Goal: Task Accomplishment & Management: Manage account settings

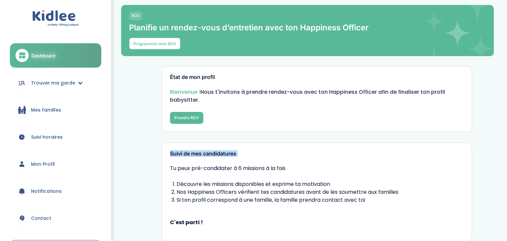
click at [49, 83] on span "Trouver ma garde" at bounding box center [53, 83] width 44 height 7
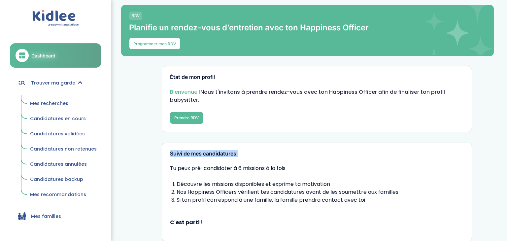
click at [41, 102] on span "Mes recherches" at bounding box center [49, 103] width 38 height 7
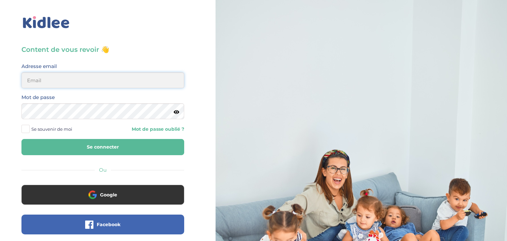
click at [36, 85] on input "email" at bounding box center [102, 80] width 163 height 16
type input "sarrakedjbour@gmail.com"
click at [177, 112] on icon at bounding box center [177, 112] width 6 height 5
click at [50, 143] on button "Se connecter" at bounding box center [102, 147] width 163 height 16
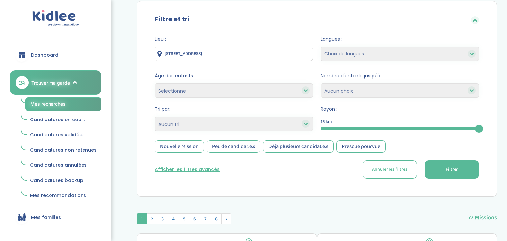
scroll to position [114, 0]
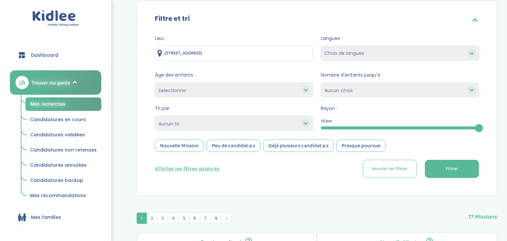
click at [306, 123] on icon at bounding box center [306, 123] width 5 height 5
click at [280, 122] on select "Heures par semaine (croissant) Heures par semaine (décroissant) Date de démarra…" at bounding box center [234, 123] width 158 height 15
select select "updated_at_desc"
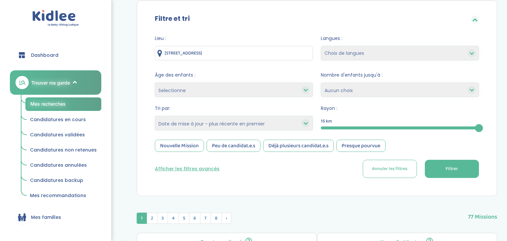
click at [155, 116] on select "Heures par semaine (croissant) Heures par semaine (décroissant) Date de démarra…" at bounding box center [234, 123] width 158 height 15
click at [186, 146] on div "Nouvelle Mission" at bounding box center [179, 146] width 49 height 12
click at [237, 146] on div "Peu de candidat.e.s" at bounding box center [234, 146] width 54 height 12
click at [463, 171] on button "Filtrer" at bounding box center [452, 169] width 54 height 18
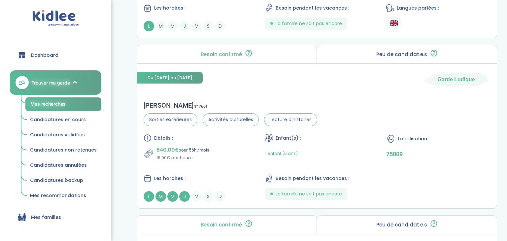
scroll to position [1172, 0]
click at [333, 151] on div "1 enfant (6 ans)" at bounding box center [317, 154] width 104 height 16
click at [226, 162] on div "Détails : 840.00€ pour 56h /mois 15.00€ par heure Enfant(s) : 1 enfant (6 ans) …" at bounding box center [317, 168] width 347 height 68
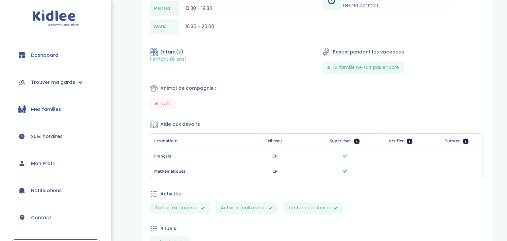
scroll to position [296, 0]
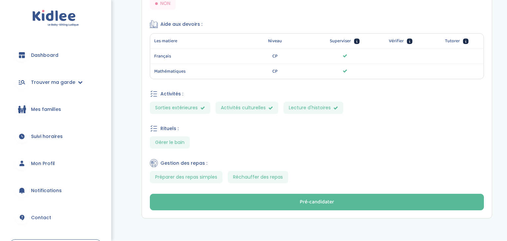
click at [382, 165] on div "Gestion des repas :" at bounding box center [317, 163] width 334 height 8
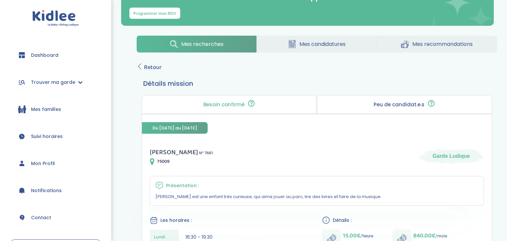
scroll to position [0, 0]
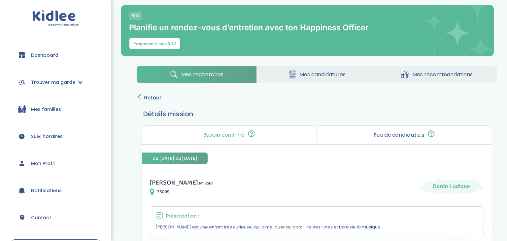
click at [139, 97] on icon at bounding box center [140, 97] width 6 height 6
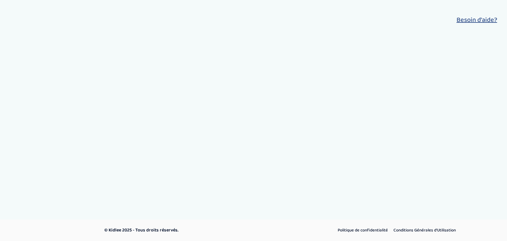
select select "updated_at_desc"
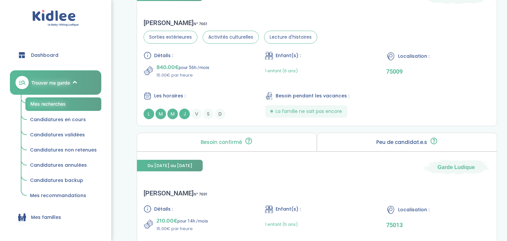
scroll to position [1253, 0]
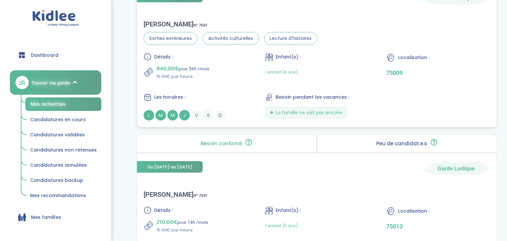
click at [213, 75] on div "840.00€ pour 56h /mois 15.00€ par heure" at bounding box center [196, 72] width 104 height 16
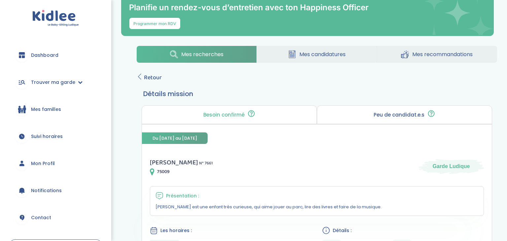
scroll to position [19, 0]
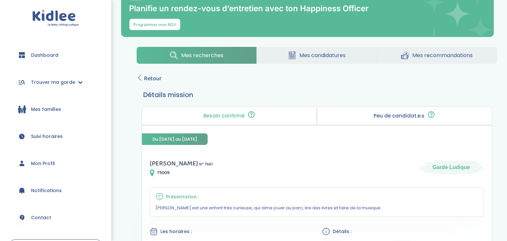
click at [142, 82] on link "Retour" at bounding box center [149, 78] width 25 height 9
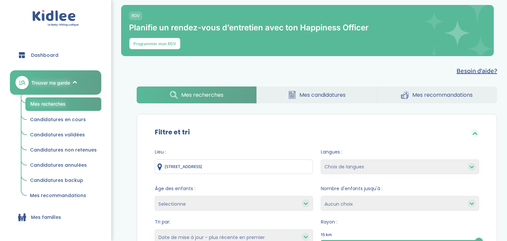
select select "updated_at_desc"
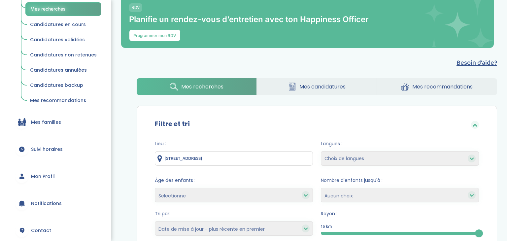
scroll to position [98, 0]
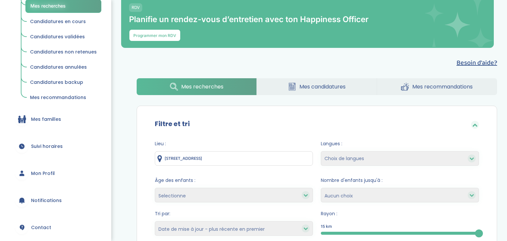
click at [44, 173] on span "Mon Profil" at bounding box center [43, 173] width 24 height 7
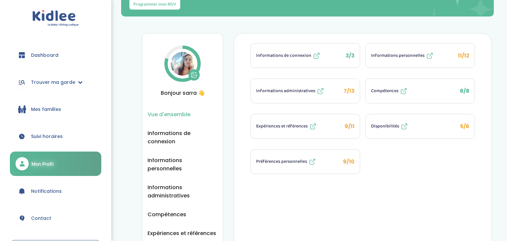
scroll to position [38, 0]
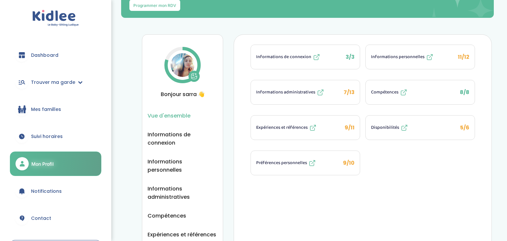
click at [292, 126] on span "Expériences et références" at bounding box center [282, 127] width 52 height 7
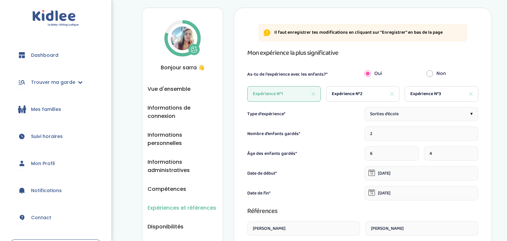
scroll to position [65, 0]
click at [340, 98] on div "Expérience N°2" at bounding box center [363, 95] width 74 height 16
type input "1"
type input "3"
type input "[DATE]"
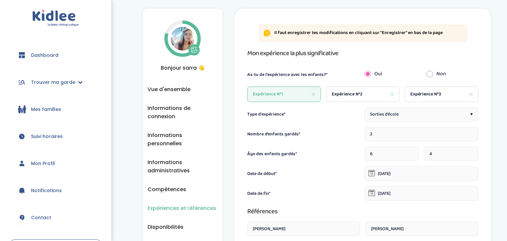
type input "[DATE]"
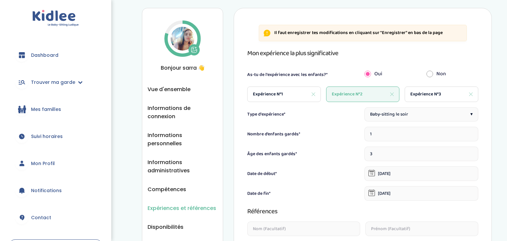
click at [417, 94] on span "Expérience N°3" at bounding box center [426, 94] width 31 height 7
type input "7"
type input "[DATE]"
type input "10-07-2024"
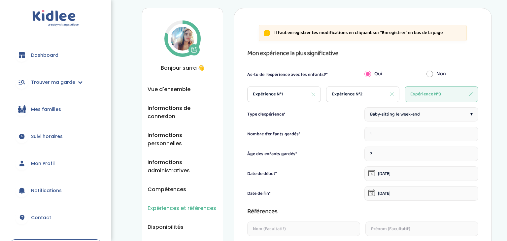
click at [356, 95] on span "Expérience N°2" at bounding box center [347, 94] width 31 height 7
type input "3"
type input "01-12-2021"
type input "30-04-2022"
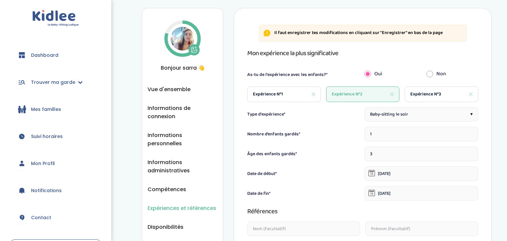
click at [278, 97] on span "Expérience N°1" at bounding box center [268, 94] width 30 height 7
type input "2"
type input "6"
type input "04-09-2023"
type input "22-12-2023"
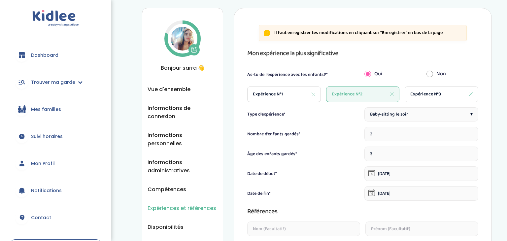
type input "Thomas"
type input "Marie"
type input "mariethomas233@yahoo.com"
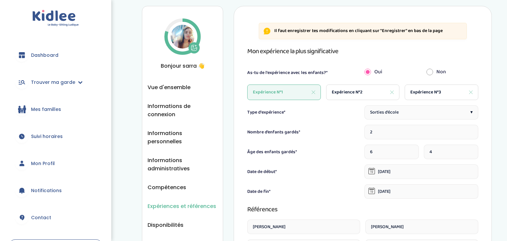
scroll to position [67, 0]
click at [41, 165] on span "Mon Profil" at bounding box center [43, 163] width 24 height 7
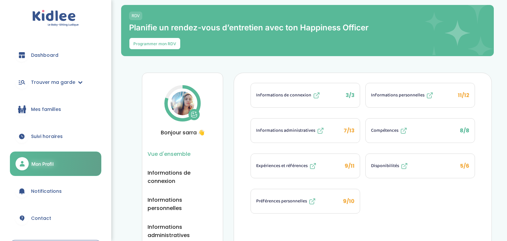
click at [50, 56] on span "Dashboard" at bounding box center [44, 55] width 27 height 7
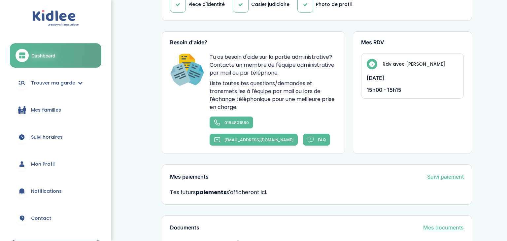
scroll to position [320, 0]
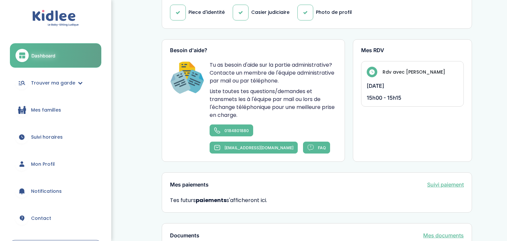
click at [42, 162] on span "Mon Profil" at bounding box center [43, 164] width 24 height 7
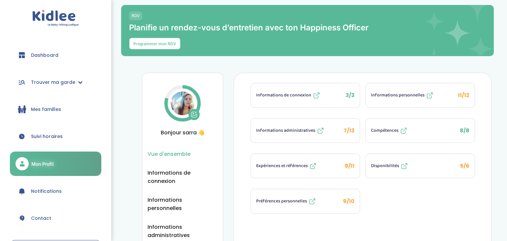
click at [294, 168] on span "Expériences et références" at bounding box center [282, 166] width 52 height 7
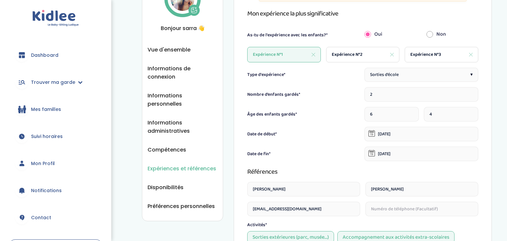
scroll to position [100, 0]
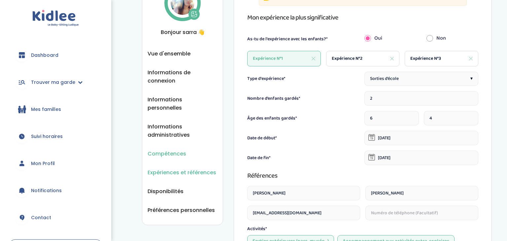
click at [182, 150] on span "Compétences" at bounding box center [167, 154] width 39 height 8
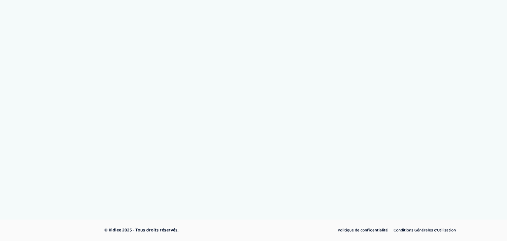
select select "Terminale"
select select "CM2"
select select "6eme"
select select "CM2"
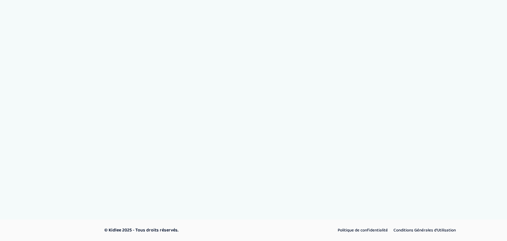
select select "CM2"
select select "6eme"
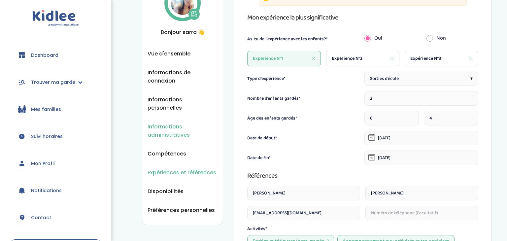
click at [162, 123] on span "Informations administratives" at bounding box center [183, 131] width 70 height 17
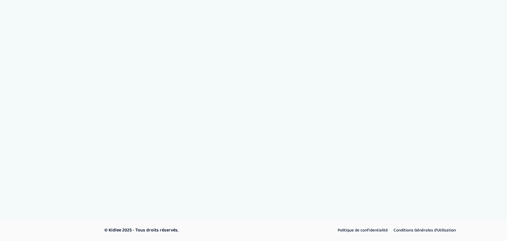
select select "Titre de séjour"
select select "Carte de résident"
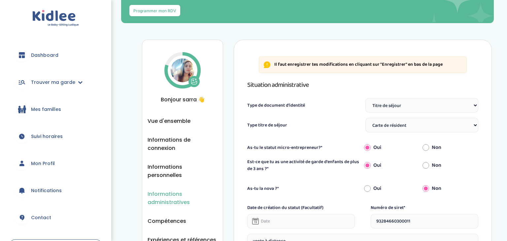
scroll to position [36, 0]
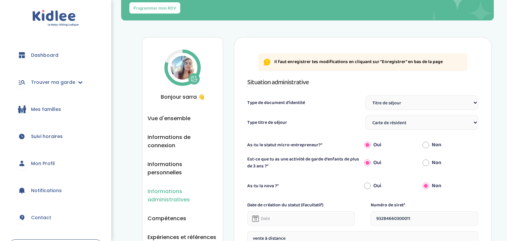
click at [51, 165] on span "Mon Profil" at bounding box center [43, 163] width 24 height 7
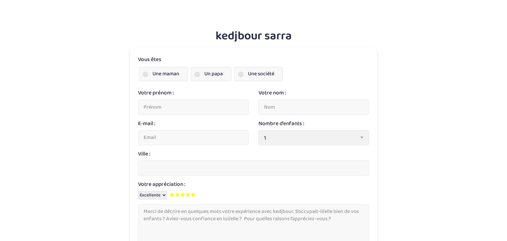
click at [148, 74] on span at bounding box center [146, 75] width 6 height 6
click at [0, 0] on input "Une maman" at bounding box center [0, 0] width 0 height 0
click at [151, 108] on input "text" at bounding box center [193, 107] width 111 height 15
type input "[PERSON_NAME]"
click at [267, 107] on input "text" at bounding box center [314, 107] width 111 height 15
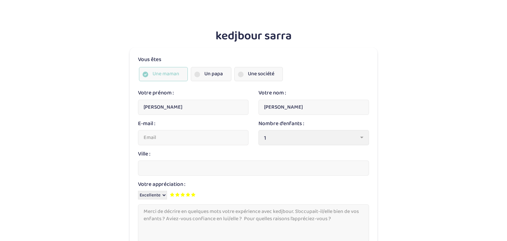
type input "[PERSON_NAME]"
click at [199, 145] on input "email" at bounding box center [193, 137] width 111 height 15
type input "[EMAIL_ADDRESS][DOMAIN_NAME]"
click at [167, 166] on input "text" at bounding box center [253, 168] width 231 height 15
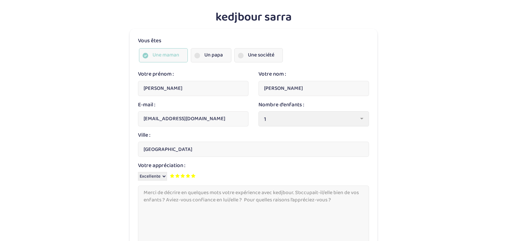
scroll to position [19, 0]
type input "[GEOGRAPHIC_DATA]"
click at [362, 118] on b at bounding box center [361, 119] width 3 height 2
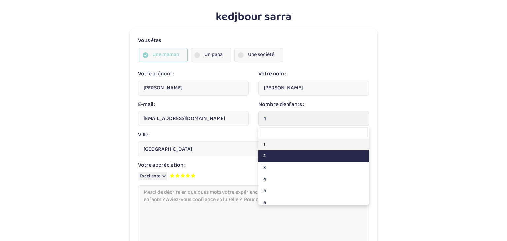
select select "2"
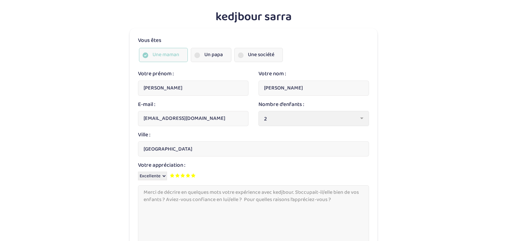
click at [163, 176] on select "Mauvaise Correcte Bonne Très bonne Excellente" at bounding box center [152, 176] width 29 height 9
click at [138, 172] on select "Mauvaise Correcte Bonne Très bonne Excellente" at bounding box center [152, 176] width 29 height 9
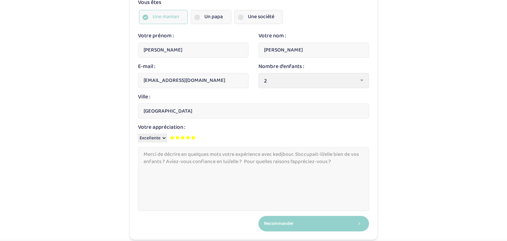
scroll to position [60, 0]
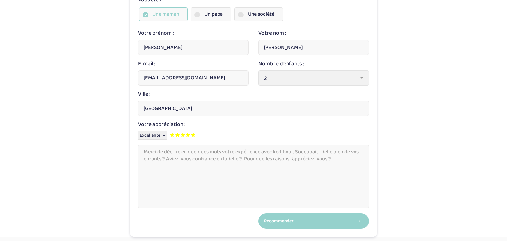
click at [172, 170] on textarea at bounding box center [253, 177] width 231 height 64
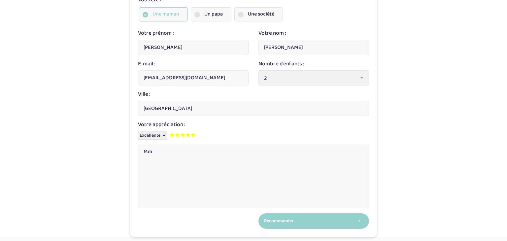
type textarea "M"
type textarea "S"
type textarea "J"
click at [159, 155] on textarea "J'étais très satisfaite" at bounding box center [253, 177] width 231 height 64
click at [200, 151] on textarea "J'ai été très satisfaite" at bounding box center [253, 177] width 231 height 64
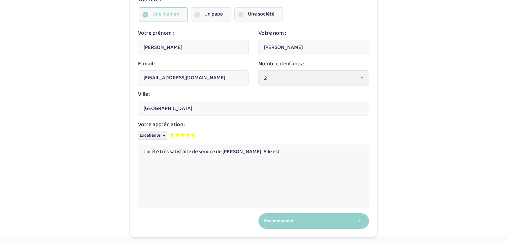
click at [228, 152] on textarea "J'ai été très satisfaite de service de [PERSON_NAME]. Elle est" at bounding box center [253, 177] width 231 height 64
click at [274, 152] on textarea "J'ai été très satisfaite de service de [PERSON_NAME]. Elle est" at bounding box center [253, 177] width 231 height 64
click at [253, 152] on textarea "J'ai été très satisfaite de service de [PERSON_NAME]. Elle est fiable, ponctuel…" at bounding box center [253, 177] width 231 height 64
click at [356, 151] on textarea "J'ai été très satisfaite de service de Sara. Elle est fiable, ponctuelle et trè…" at bounding box center [253, 177] width 231 height 64
click at [282, 150] on textarea "J'ai été très satisfaite de service de Sara. Elle est fiable, ponctuelle et trè…" at bounding box center [253, 177] width 231 height 64
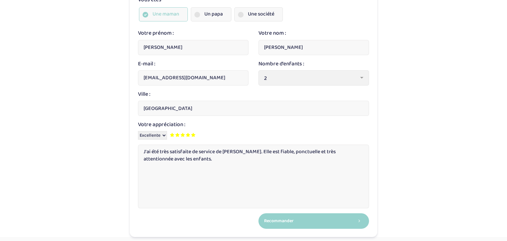
click at [167, 162] on textarea "J'ai été très satisfaite de service de Sara. Elle est fiable, ponctuelle et trè…" at bounding box center [253, 177] width 231 height 64
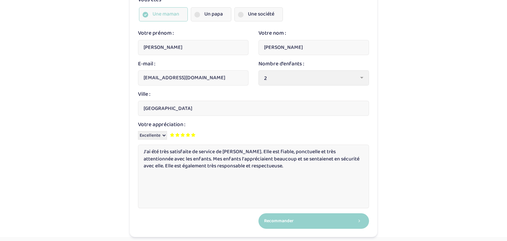
click at [268, 158] on textarea "J'ai été très satisfaite de service de Sara. Elle est fiable, ponctuelle et trè…" at bounding box center [253, 177] width 231 height 64
click at [260, 170] on textarea "J'ai été très satisfaite de service de Sara. Elle est fiable, ponctuelle et trè…" at bounding box center [253, 177] width 231 height 64
click at [295, 166] on textarea "J'ai été très satisfaite de service de Sara. Elle est fiable, ponctuelle et trè…" at bounding box center [253, 177] width 231 height 64
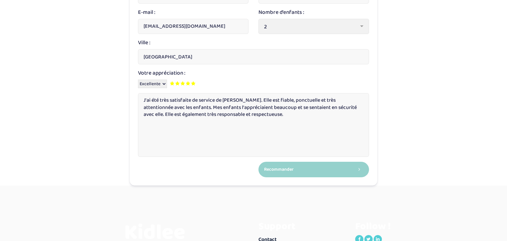
scroll to position [116, 0]
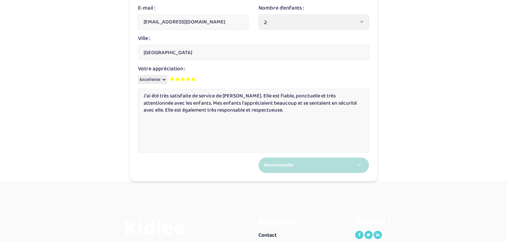
click at [304, 170] on button "Recommander" at bounding box center [314, 166] width 111 height 16
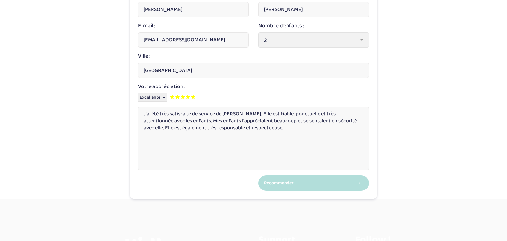
scroll to position [98, 0]
click at [280, 145] on textarea "J'ai été très satisfaite de service de Sara. Elle est fiable, ponctuelle et trè…" at bounding box center [253, 138] width 231 height 64
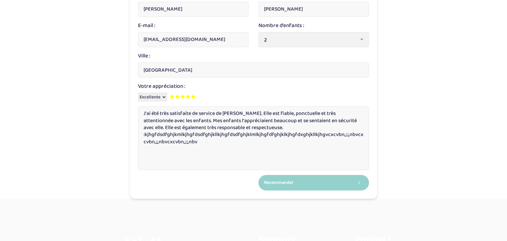
type textarea "J'ai été très satisfaite de service de Sara. Elle est fiable, ponctuelle et trè…"
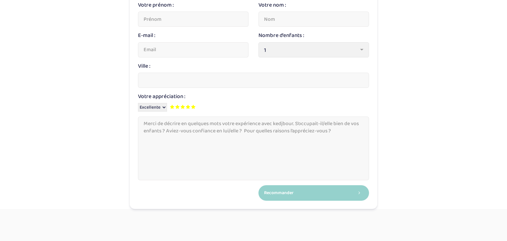
scroll to position [109, 0]
click at [225, 153] on textarea at bounding box center [253, 149] width 231 height 64
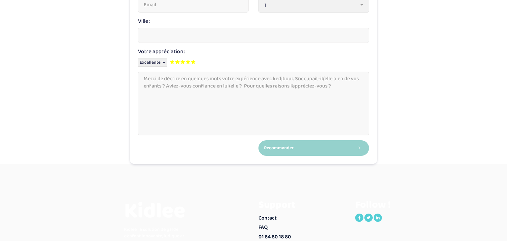
scroll to position [157, 0]
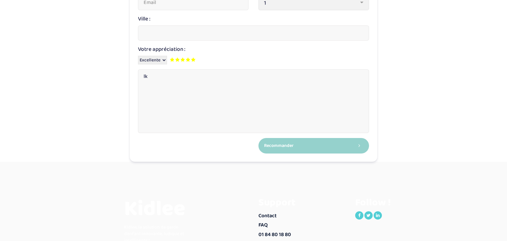
type textarea "l"
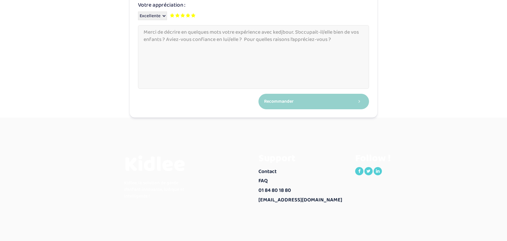
scroll to position [213, 0]
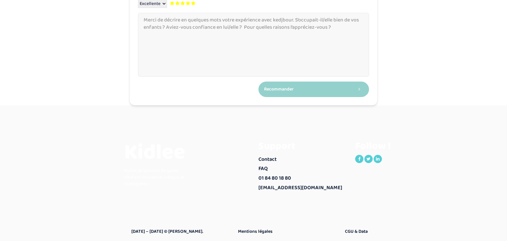
click at [337, 30] on textarea at bounding box center [253, 45] width 231 height 64
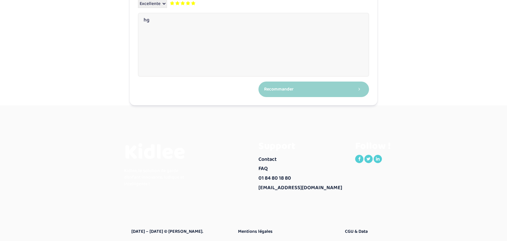
type textarea "h"
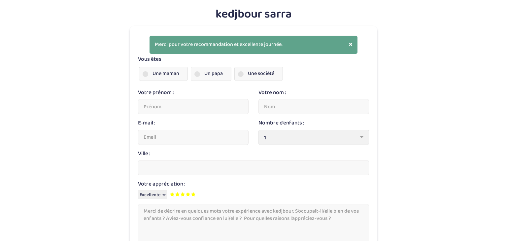
scroll to position [0, 0]
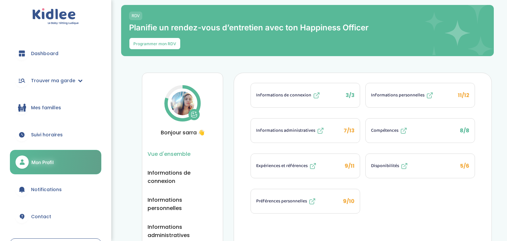
scroll to position [1, 0]
click at [51, 53] on span "Dashboard" at bounding box center [44, 54] width 27 height 7
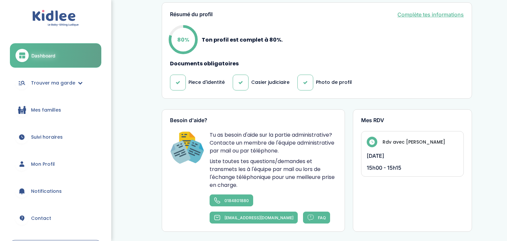
scroll to position [249, 0]
click at [38, 162] on span "Mon Profil" at bounding box center [43, 164] width 24 height 7
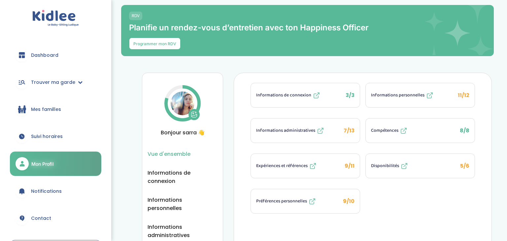
click at [283, 165] on span "Expériences et références" at bounding box center [282, 166] width 52 height 7
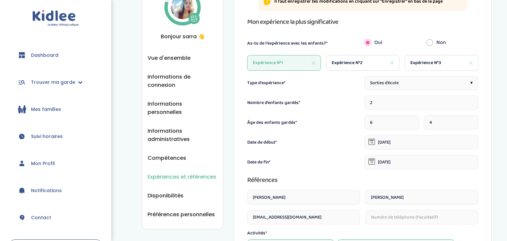
scroll to position [94, 0]
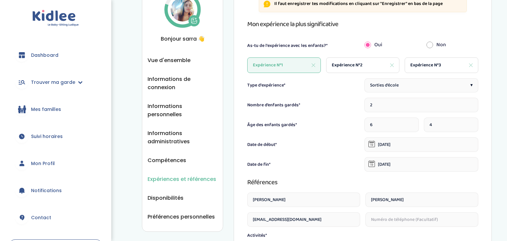
click at [366, 59] on div "Expérience N°2" at bounding box center [363, 65] width 74 height 16
type input "1"
type input "3"
type input "[DATE]"
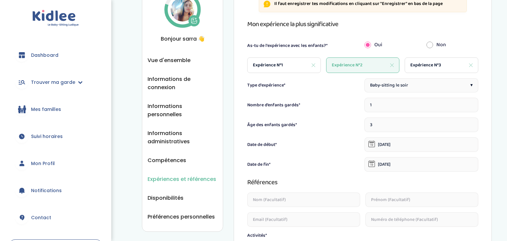
click at [425, 63] on span "Expérience N°3" at bounding box center [426, 65] width 31 height 7
type input "7"
type input "19-01-2024"
type input "10-07-2024"
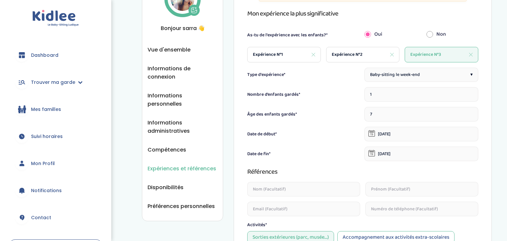
scroll to position [104, 0]
click at [286, 51] on div "Expérience N°1" at bounding box center [284, 56] width 74 height 16
type input "2"
type input "6"
type input "04-09-2023"
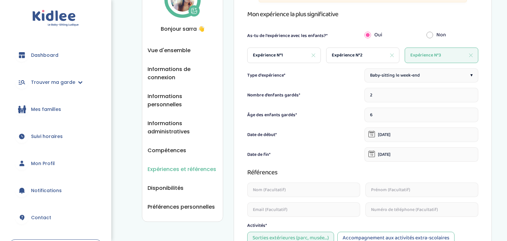
type input "22-12-2023"
type input "Marie"
type input "[PERSON_NAME]"
type input "[EMAIL_ADDRESS][DOMAIN_NAME]"
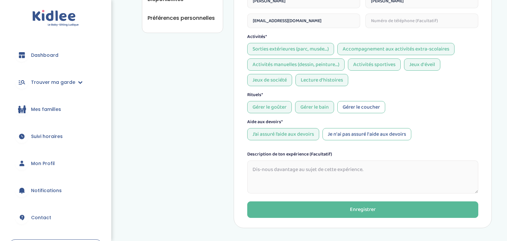
scroll to position [322, 0]
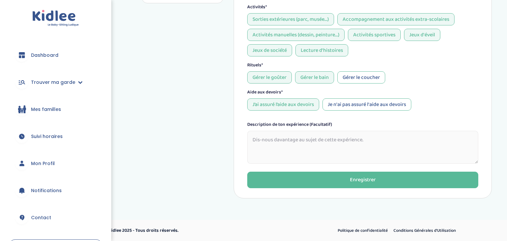
click at [302, 146] on textarea at bounding box center [362, 147] width 231 height 33
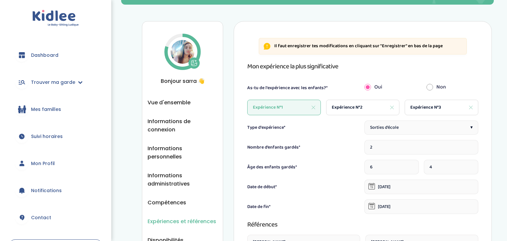
scroll to position [55, 0]
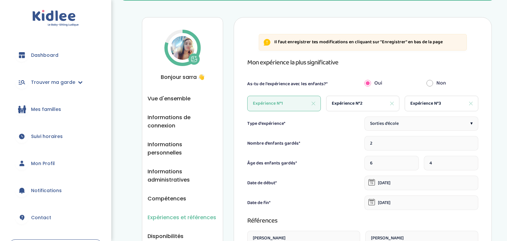
click at [350, 109] on div "Expérience N°2" at bounding box center [363, 104] width 74 height 16
type input "1"
type input "3"
type input "01-12-2021"
type input "30-04-2022"
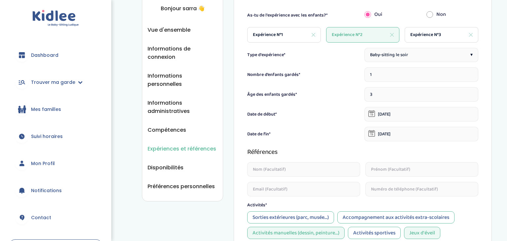
scroll to position [126, 0]
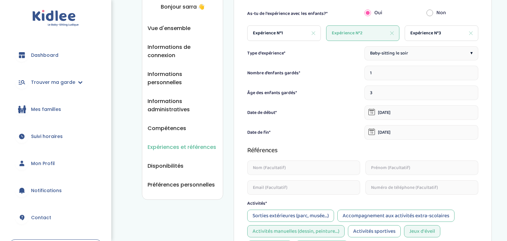
click at [429, 29] on div "Expérience N°3" at bounding box center [442, 33] width 74 height 16
type input "7"
type input "19-01-2024"
type input "10-07-2024"
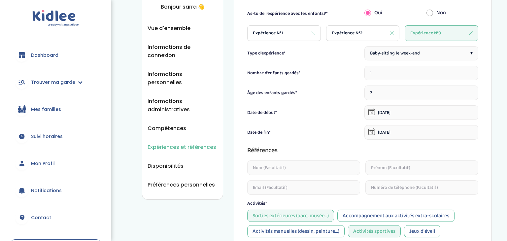
click at [42, 58] on span "Dashboard" at bounding box center [44, 55] width 27 height 7
click at [38, 54] on span "Dashboard" at bounding box center [44, 55] width 27 height 7
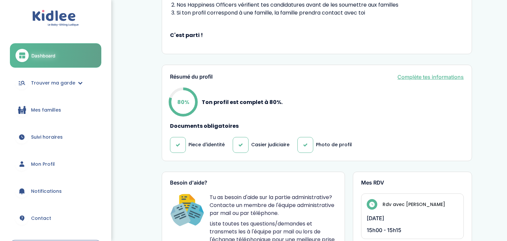
scroll to position [187, 0]
click at [31, 160] on link "Mon Profil" at bounding box center [55, 164] width 91 height 24
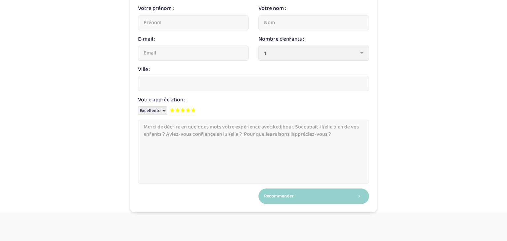
scroll to position [92, 0]
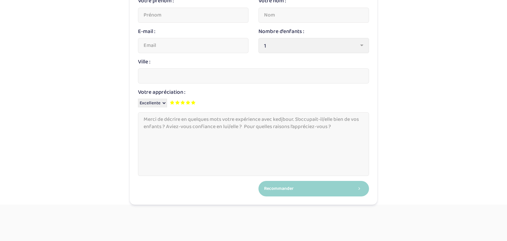
click at [179, 123] on textarea at bounding box center [253, 144] width 231 height 64
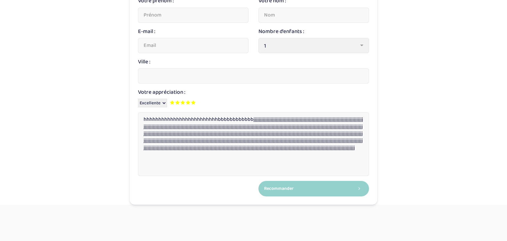
type textarea "hhhhhhhhhhhhhhhhhhhhhhhhhbbbbbbbbbbbbjjjjjjjjjjjjjjjjjjjjjjjjjjjjjjjjjjjjjjjjjj…"
click at [163, 105] on select "Mauvaise Correcte Bonne Très bonne Excellente" at bounding box center [152, 103] width 29 height 9
click at [138, 99] on select "Mauvaise Correcte Bonne Très bonne Excellente" at bounding box center [152, 103] width 29 height 9
click at [198, 86] on div "Ville :" at bounding box center [253, 73] width 241 height 30
click at [194, 79] on input "text" at bounding box center [253, 75] width 231 height 15
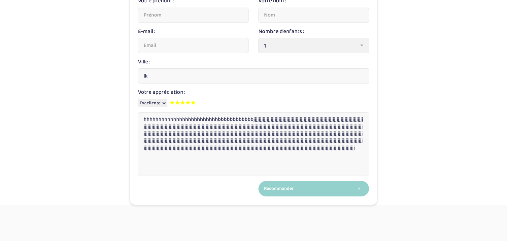
type input "l"
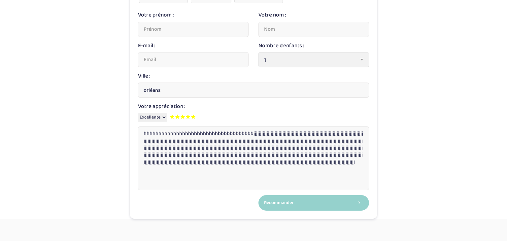
scroll to position [72, 0]
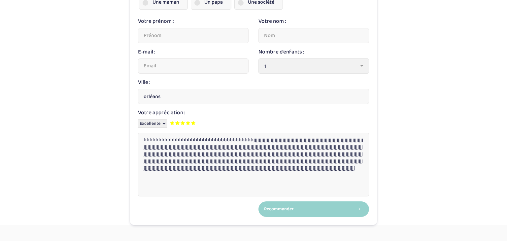
type input "orléans"
click at [273, 66] on span "1" at bounding box center [311, 66] width 94 height 9
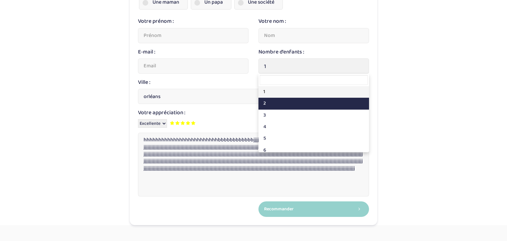
select select "2"
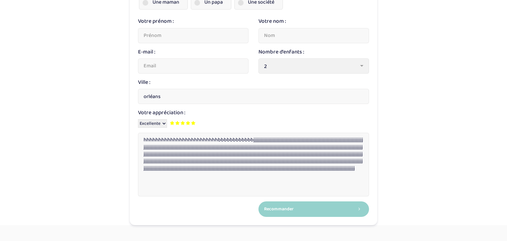
click at [166, 60] on input "email" at bounding box center [193, 65] width 111 height 15
type input "[EMAIL_ADDRESS][DOMAIN_NAME]"
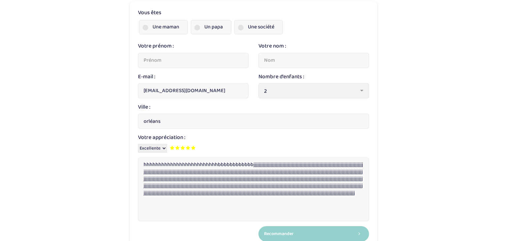
scroll to position [45, 0]
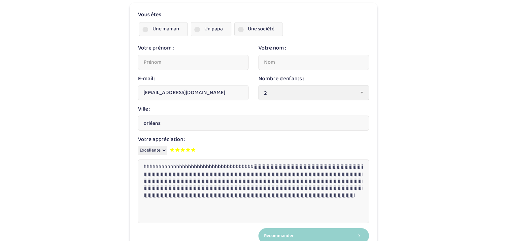
click at [149, 32] on label "Une maman" at bounding box center [163, 29] width 49 height 14
click at [0, 0] on input "Une maman" at bounding box center [0, 0] width 0 height 0
click at [147, 56] on input "text" at bounding box center [193, 62] width 111 height 15
type input "marie"
click at [270, 56] on input "text" at bounding box center [314, 62] width 111 height 15
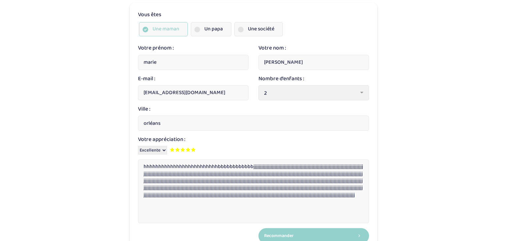
type input "[PERSON_NAME]"
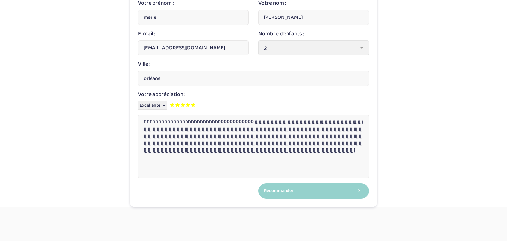
scroll to position [91, 0]
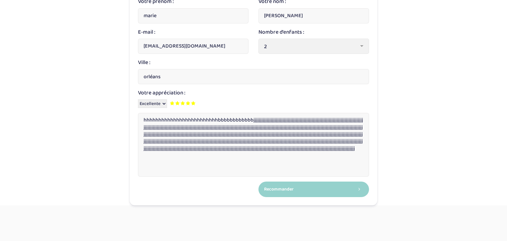
click at [165, 105] on select "Mauvaise Correcte Bonne Très bonne Excellente" at bounding box center [152, 103] width 29 height 9
click at [138, 99] on select "Mauvaise Correcte Bonne Très bonne Excellente" at bounding box center [152, 103] width 29 height 9
click at [156, 157] on textarea "hhhhhhhhhhhhhhhhhhhhhhhhhbbbbbbbbbbbbjjjjjjjjjjjjjjjjjjjjjjjjjjjjjjjjjjjjjjjjjj…" at bounding box center [253, 145] width 231 height 64
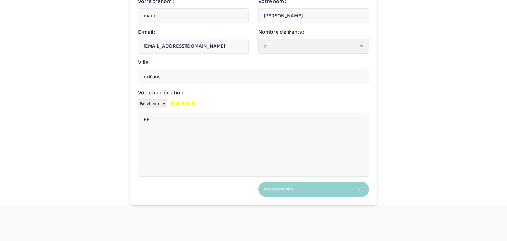
type textarea "h"
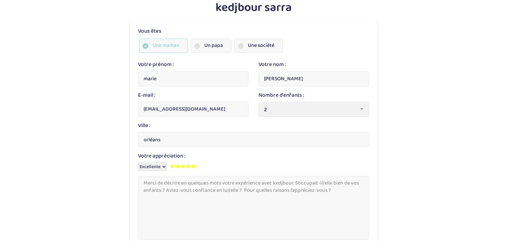
scroll to position [0, 0]
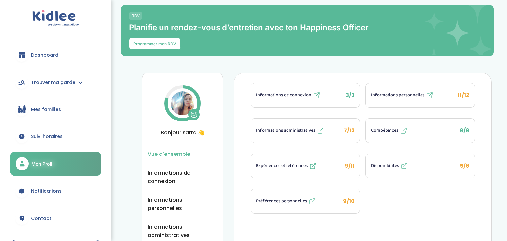
click at [278, 196] on button "Préférences personnelles 9/10" at bounding box center [305, 201] width 109 height 24
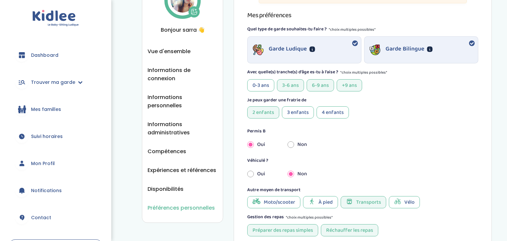
scroll to position [100, 0]
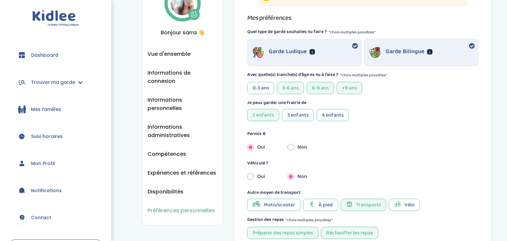
click at [305, 117] on div "3 enfants" at bounding box center [298, 115] width 32 height 12
click at [264, 112] on div "2 enfants" at bounding box center [263, 115] width 32 height 12
click at [327, 117] on div "4 enfants" at bounding box center [333, 115] width 32 height 12
click at [269, 114] on div "2 enfants" at bounding box center [263, 115] width 32 height 12
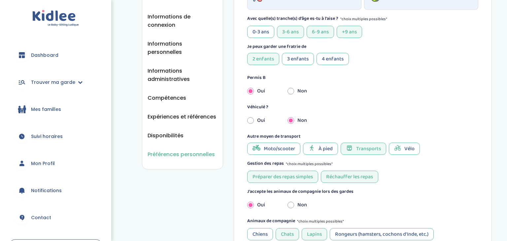
scroll to position [156, 0]
click at [170, 113] on ul "Vue d'ensemble Informations de connexion Informations personnelles Informations…" at bounding box center [183, 76] width 70 height 165
click at [170, 113] on span "Expériences et références" at bounding box center [182, 117] width 69 height 8
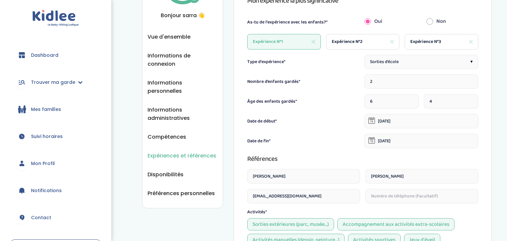
scroll to position [117, 0]
click at [351, 42] on span "Expérience N°2" at bounding box center [347, 42] width 31 height 7
type input "1"
type input "3"
type input "[DATE]"
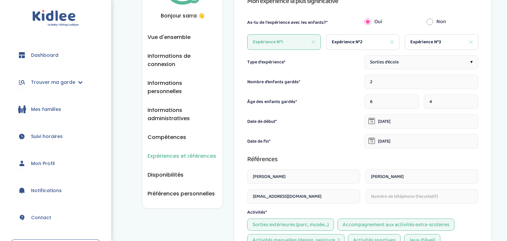
type input "[DATE]"
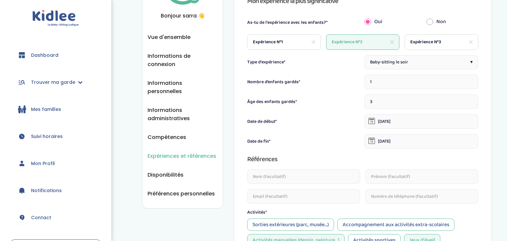
click at [434, 39] on span "Expérience N°3" at bounding box center [426, 42] width 31 height 7
type input "7"
type input "[DATE]"
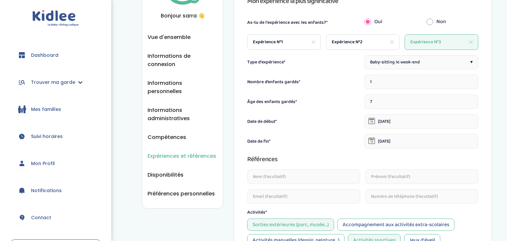
click at [355, 43] on span "Expérience N°2" at bounding box center [347, 42] width 31 height 7
type input "3"
type input "01-12-2021"
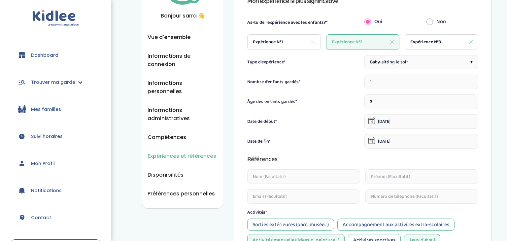
click at [381, 142] on input "[DATE]" at bounding box center [422, 141] width 114 height 15
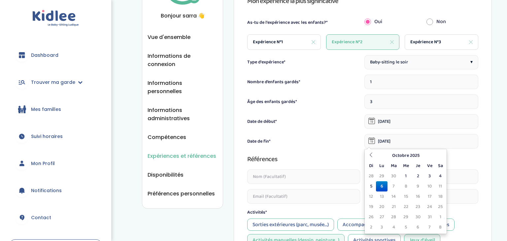
click at [404, 145] on input "[DATE]" at bounding box center [422, 141] width 114 height 15
click at [372, 139] on icon at bounding box center [372, 139] width 5 height 1
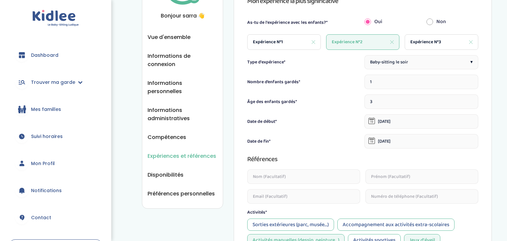
click at [372, 139] on icon at bounding box center [372, 139] width 5 height 1
click at [398, 143] on input "06-10-2025" at bounding box center [422, 141] width 114 height 15
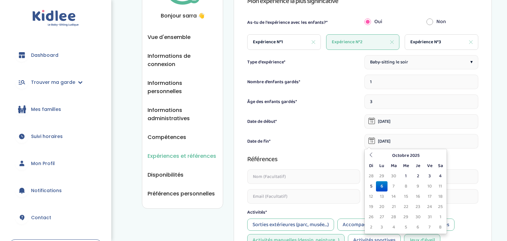
click at [398, 143] on input "06-10-2025" at bounding box center [422, 141] width 114 height 15
click at [399, 152] on th "Octobre 2025" at bounding box center [405, 156] width 59 height 10
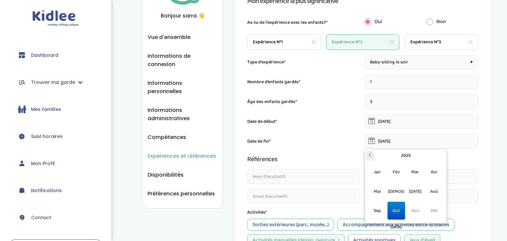
click at [371, 155] on icon at bounding box center [370, 155] width 5 height 5
click at [371, 155] on table "2023 Jan Fév Mar Avr Mai Jui Jul Aoû Sep Oct Nov Déc Aujourd'hui Vider" at bounding box center [405, 187] width 79 height 72
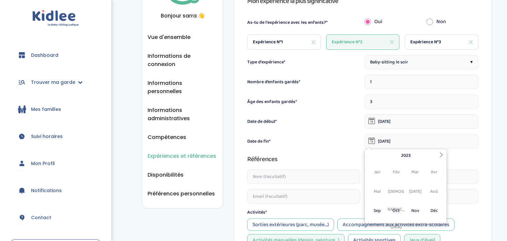
click at [371, 155] on table "2023 Jan Fév Mar Avr Mai Jui Jul Aoû Sep Oct Nov Déc Aujourd'hui Vider" at bounding box center [405, 187] width 79 height 72
click at [440, 156] on icon at bounding box center [441, 155] width 5 height 5
click at [369, 156] on icon at bounding box center [370, 155] width 5 height 5
click at [369, 156] on table "2023 Jan Fév Mar Avr Mai Jui Jul Aoû Sep Oct Nov Déc Aujourd'hui Vider" at bounding box center [405, 187] width 79 height 72
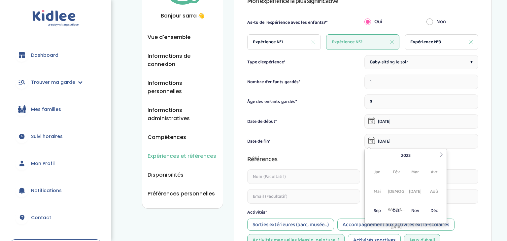
click at [369, 156] on table "2023 Jan Fév Mar Avr Mai Jui Jul Aoû Sep Oct Nov Déc Aujourd'hui Vider" at bounding box center [405, 187] width 79 height 72
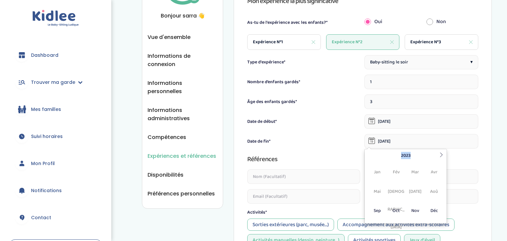
click at [385, 145] on input "06-10-2025" at bounding box center [422, 141] width 114 height 15
click at [370, 142] on icon at bounding box center [372, 140] width 7 height 7
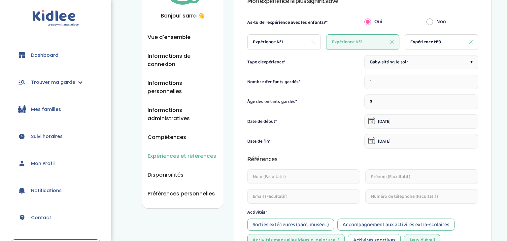
click at [370, 142] on icon at bounding box center [372, 140] width 7 height 7
click at [379, 142] on input "06-10-2025" at bounding box center [422, 141] width 114 height 15
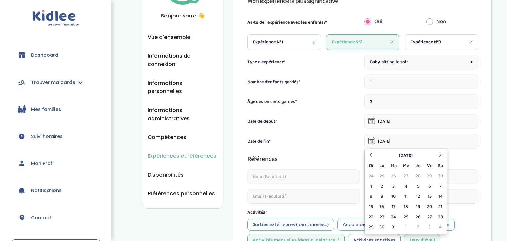
click at [406, 139] on input "06-10-2025" at bounding box center [422, 141] width 114 height 15
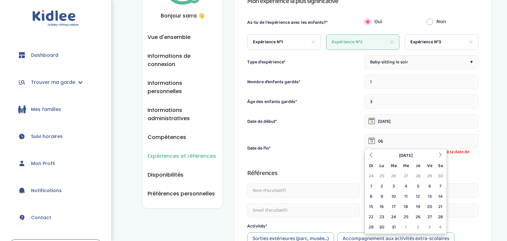
type input "0"
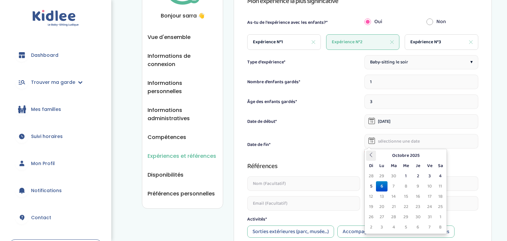
click at [372, 155] on icon at bounding box center [371, 155] width 5 height 5
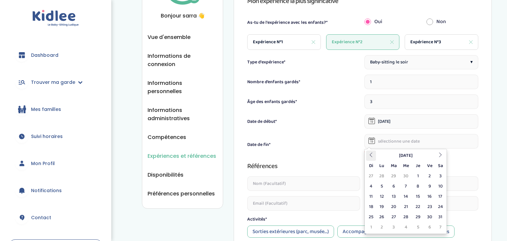
click at [372, 155] on icon at bounding box center [371, 155] width 5 height 5
click at [392, 152] on th "Janvier 2025" at bounding box center [405, 156] width 59 height 10
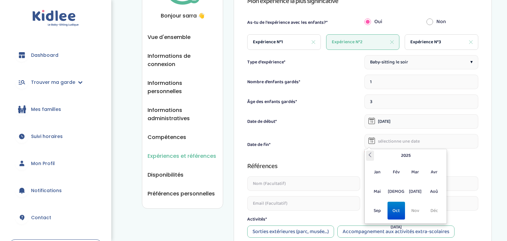
click at [371, 153] on icon at bounding box center [370, 155] width 5 height 5
click at [371, 153] on table "2023 Jan Fév Mar Avr Mai Jui Jul Aoû Sep Oct Nov Déc Aujourd'hui Vider" at bounding box center [405, 187] width 79 height 72
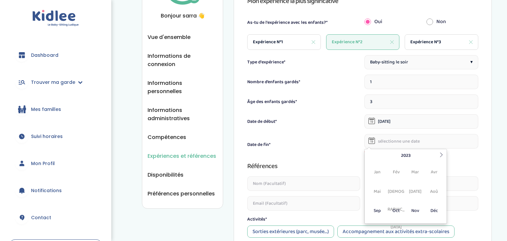
click at [371, 153] on table "2023 Jan Fév Mar Avr Mai Jui Jul Aoû Sep Oct Nov Déc Aujourd'hui Vider" at bounding box center [405, 187] width 79 height 72
click at [442, 153] on icon at bounding box center [441, 155] width 5 height 5
click at [390, 154] on th "2025" at bounding box center [405, 156] width 63 height 10
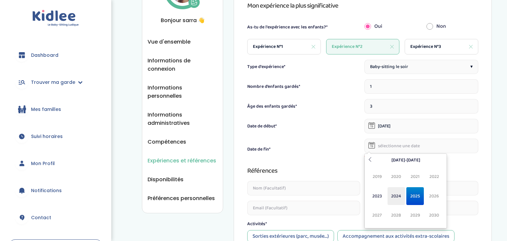
scroll to position [110, 0]
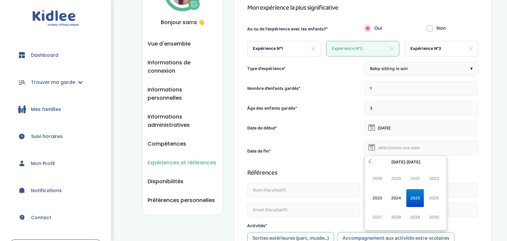
click at [435, 177] on span "2022" at bounding box center [435, 179] width 18 height 18
click at [318, 152] on div "Date de fin*" at bounding box center [304, 151] width 114 height 7
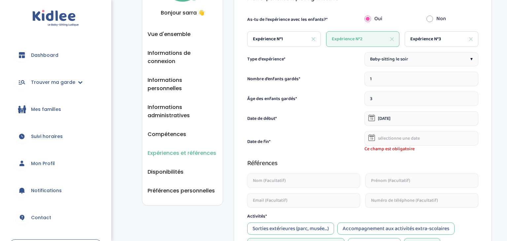
scroll to position [108, 0]
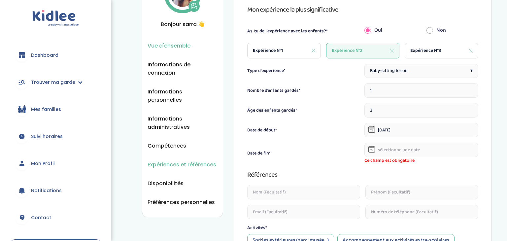
click at [175, 48] on span "Vue d'ensemble" at bounding box center [169, 46] width 43 height 8
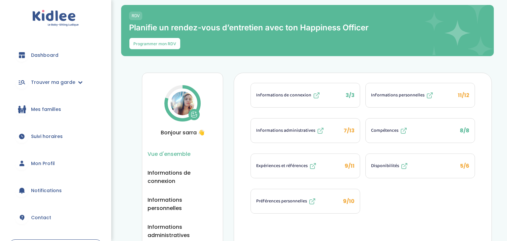
click at [306, 163] on span "Expériences et références" at bounding box center [282, 166] width 52 height 7
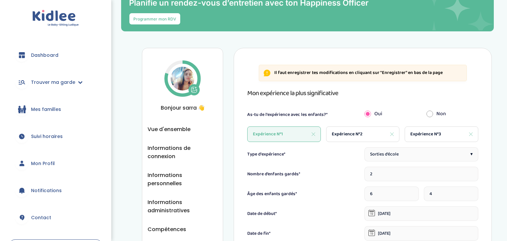
scroll to position [22, 0]
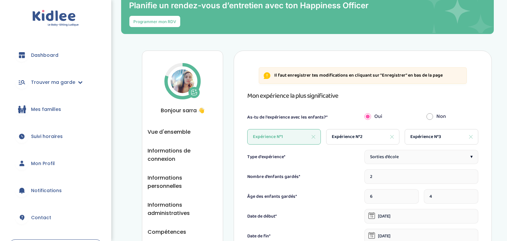
click at [340, 135] on span "Expérience N°2" at bounding box center [347, 136] width 31 height 7
type input "1"
type input "3"
type input "[DATE]"
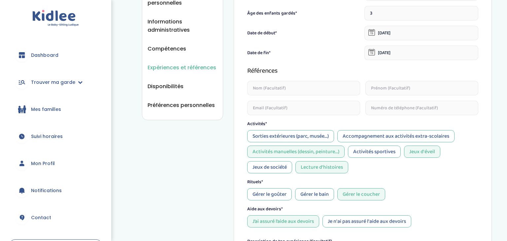
scroll to position [0, 0]
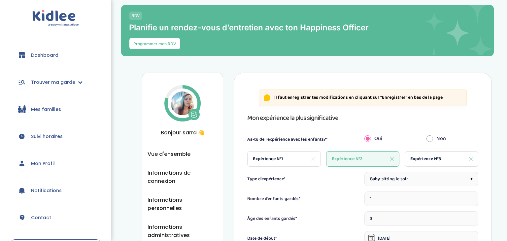
click at [43, 130] on link "Suivi horaires" at bounding box center [55, 137] width 91 height 24
